Goal: Task Accomplishment & Management: Use online tool/utility

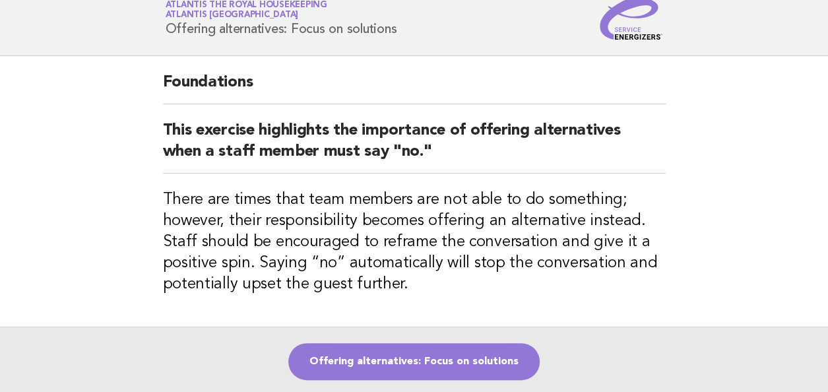
scroll to position [132, 0]
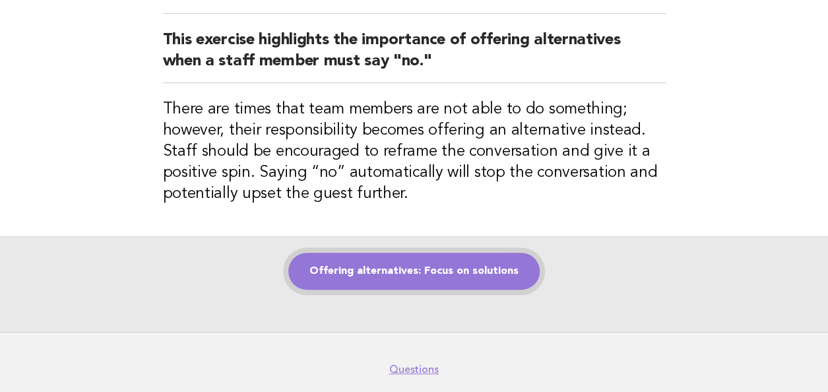
click at [406, 274] on link "Offering alternatives: Focus on solutions" at bounding box center [413, 271] width 251 height 37
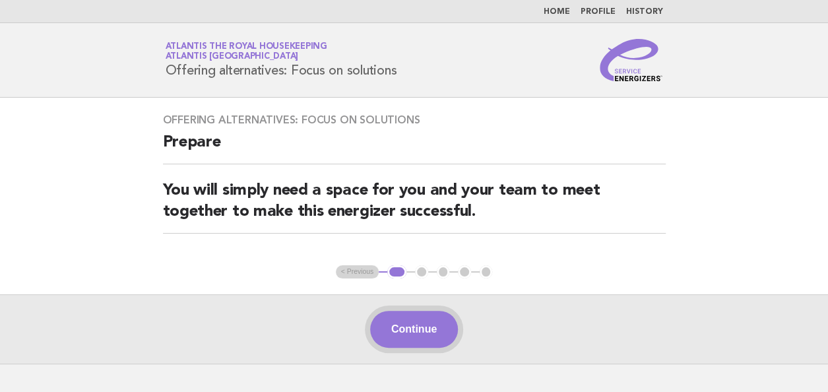
click at [414, 329] on button "Continue" at bounding box center [414, 329] width 88 height 37
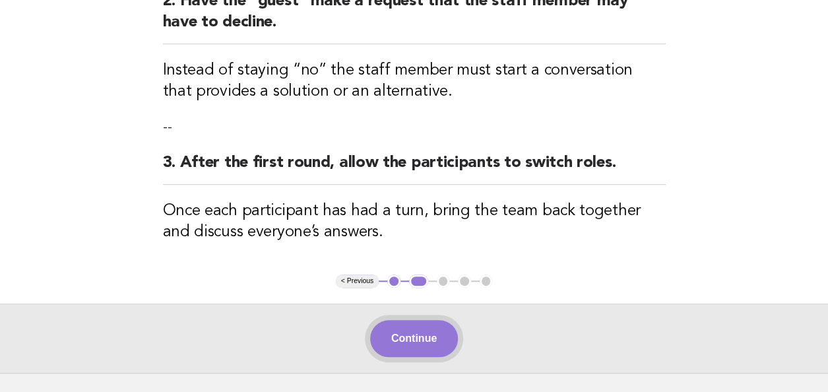
click at [410, 346] on button "Continue" at bounding box center [414, 338] width 88 height 37
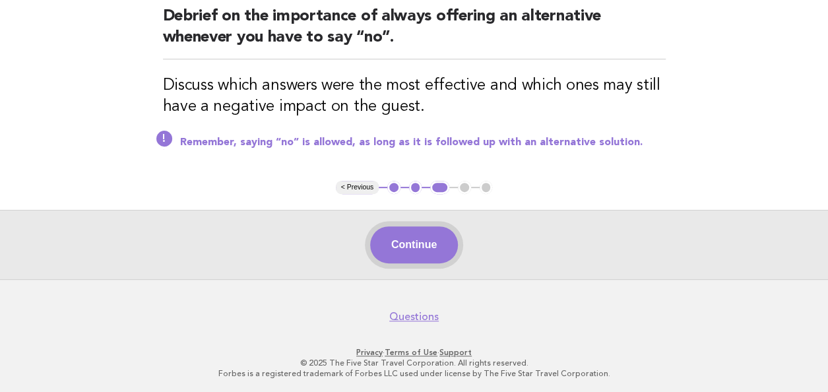
click at [423, 243] on button "Continue" at bounding box center [414, 244] width 88 height 37
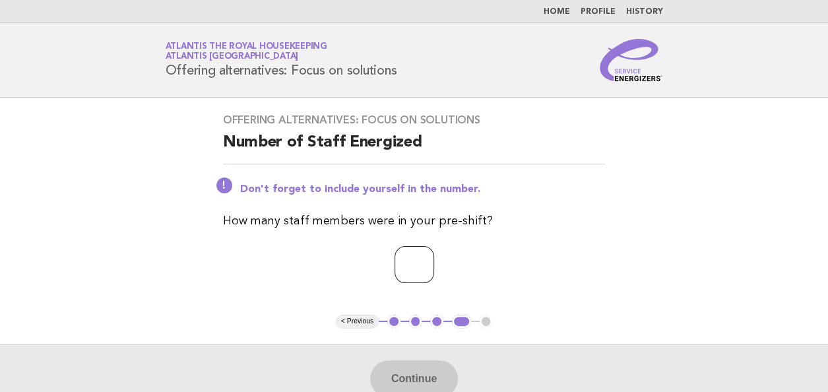
click at [403, 269] on input "number" at bounding box center [415, 264] width 40 height 37
type input "**"
click at [408, 373] on button "Continue" at bounding box center [414, 378] width 88 height 37
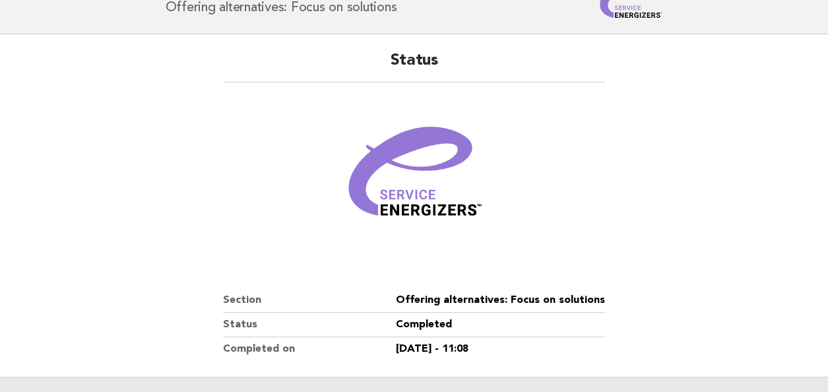
scroll to position [198, 0]
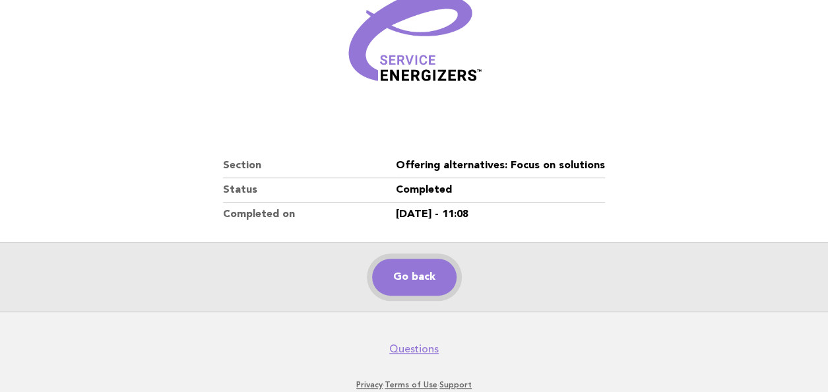
click at [410, 279] on link "Go back" at bounding box center [414, 277] width 84 height 37
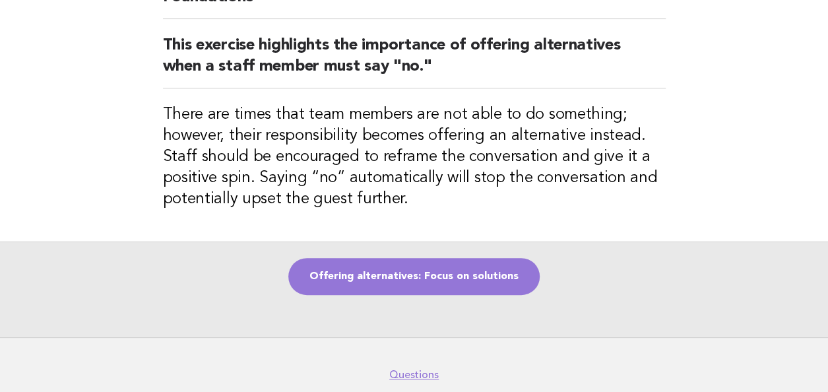
scroll to position [132, 0]
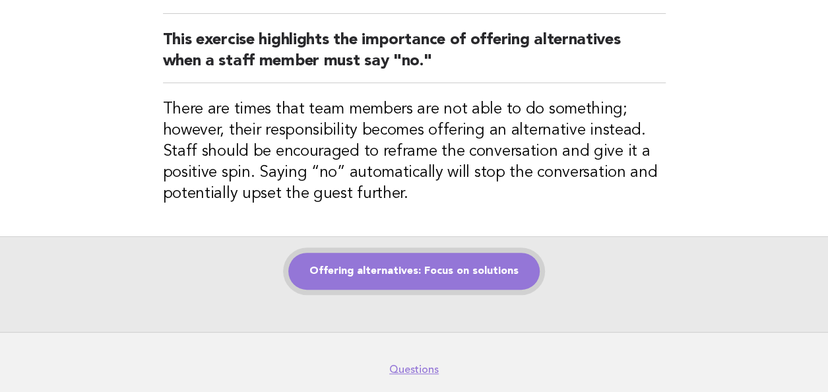
click at [368, 271] on link "Offering alternatives: Focus on solutions" at bounding box center [413, 271] width 251 height 37
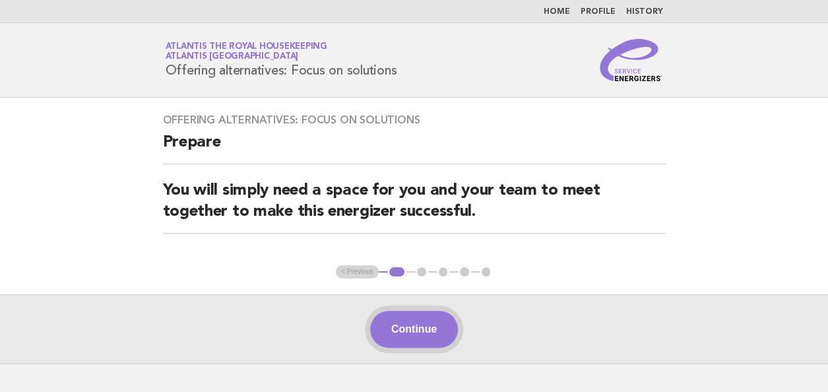
click at [402, 328] on button "Continue" at bounding box center [414, 329] width 88 height 37
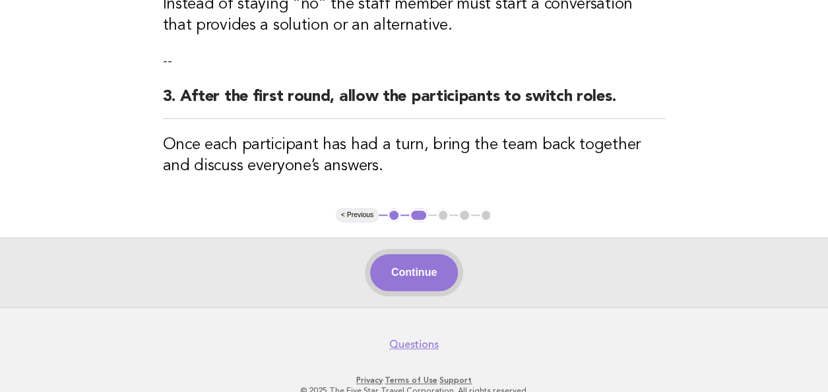
click at [388, 270] on button "Continue" at bounding box center [414, 272] width 88 height 37
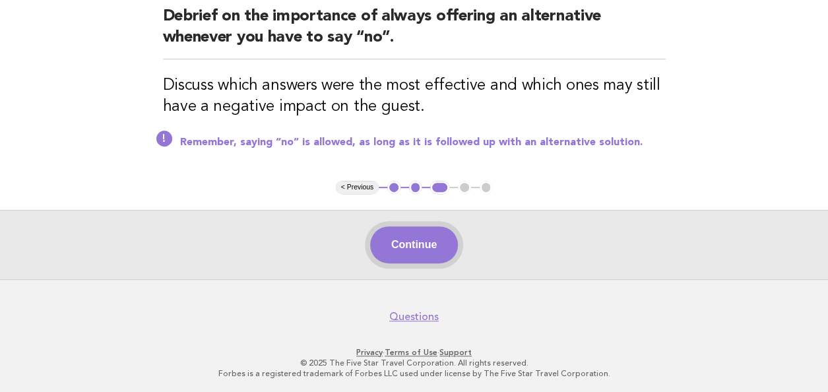
click at [402, 251] on button "Continue" at bounding box center [414, 244] width 88 height 37
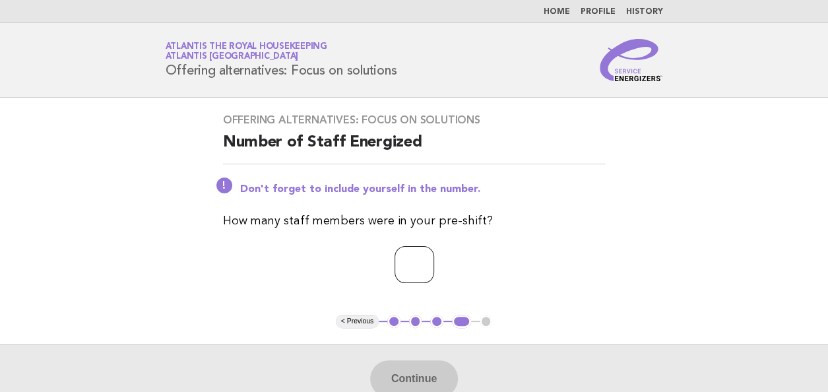
click at [395, 273] on input "number" at bounding box center [415, 264] width 40 height 37
type input "**"
click at [413, 378] on button "Continue" at bounding box center [414, 378] width 88 height 37
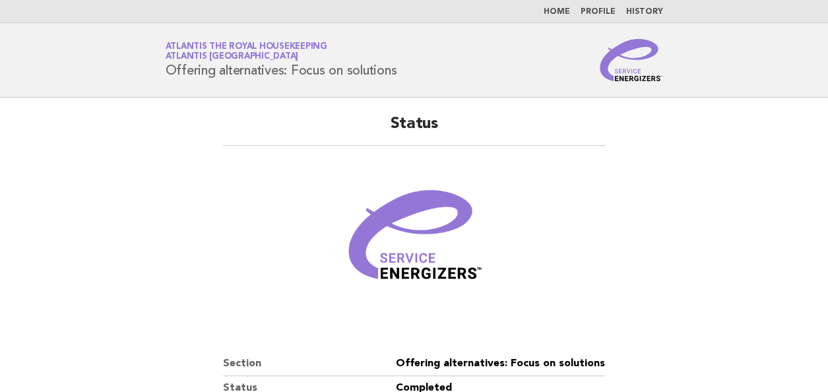
drag, startPoint x: 244, startPoint y: 205, endPoint x: 222, endPoint y: 208, distance: 22.0
click at [244, 205] on figure at bounding box center [414, 241] width 383 height 158
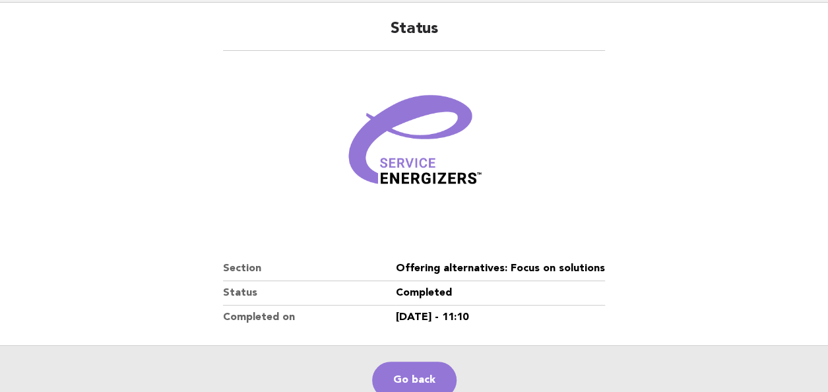
scroll to position [198, 0]
